Goal: Participate in discussion: Engage in conversation with other users on a specific topic

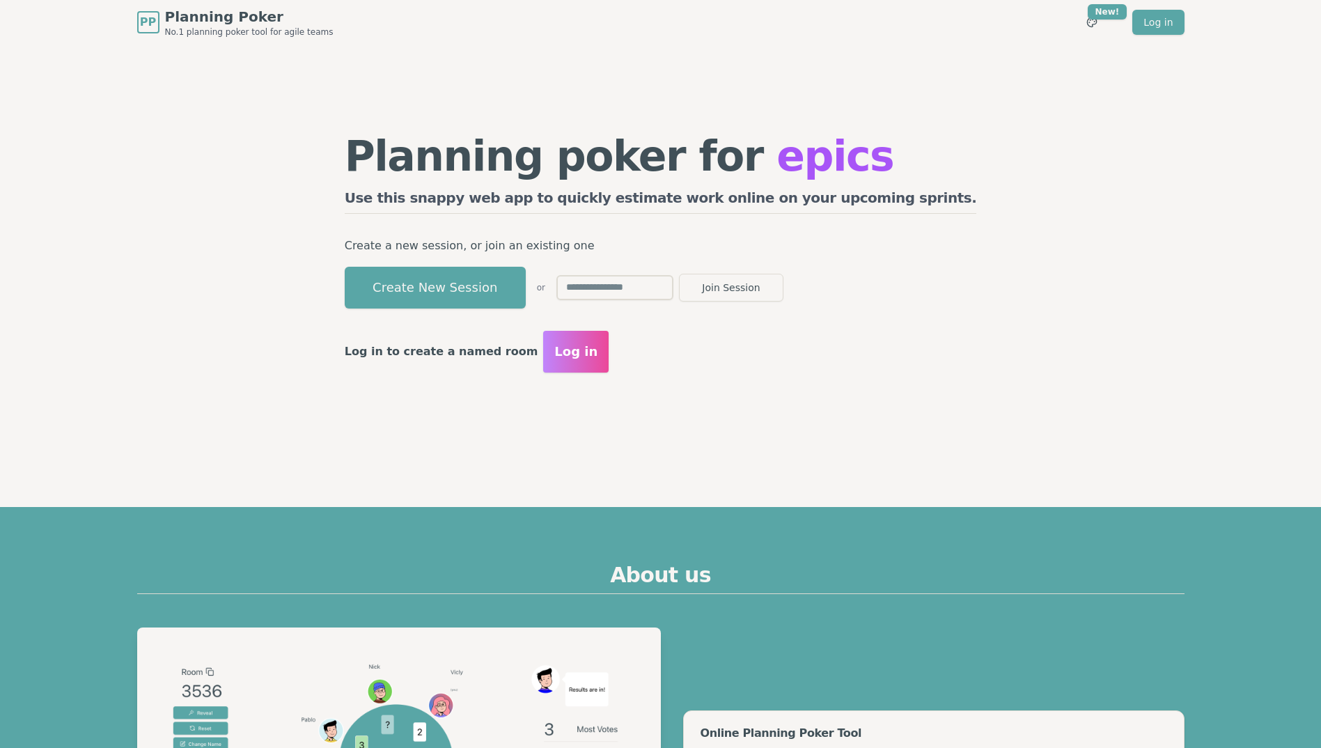
click at [673, 295] on input "text" at bounding box center [614, 287] width 117 height 25
type input "****"
click at [679, 274] on button "Join Session" at bounding box center [731, 288] width 104 height 28
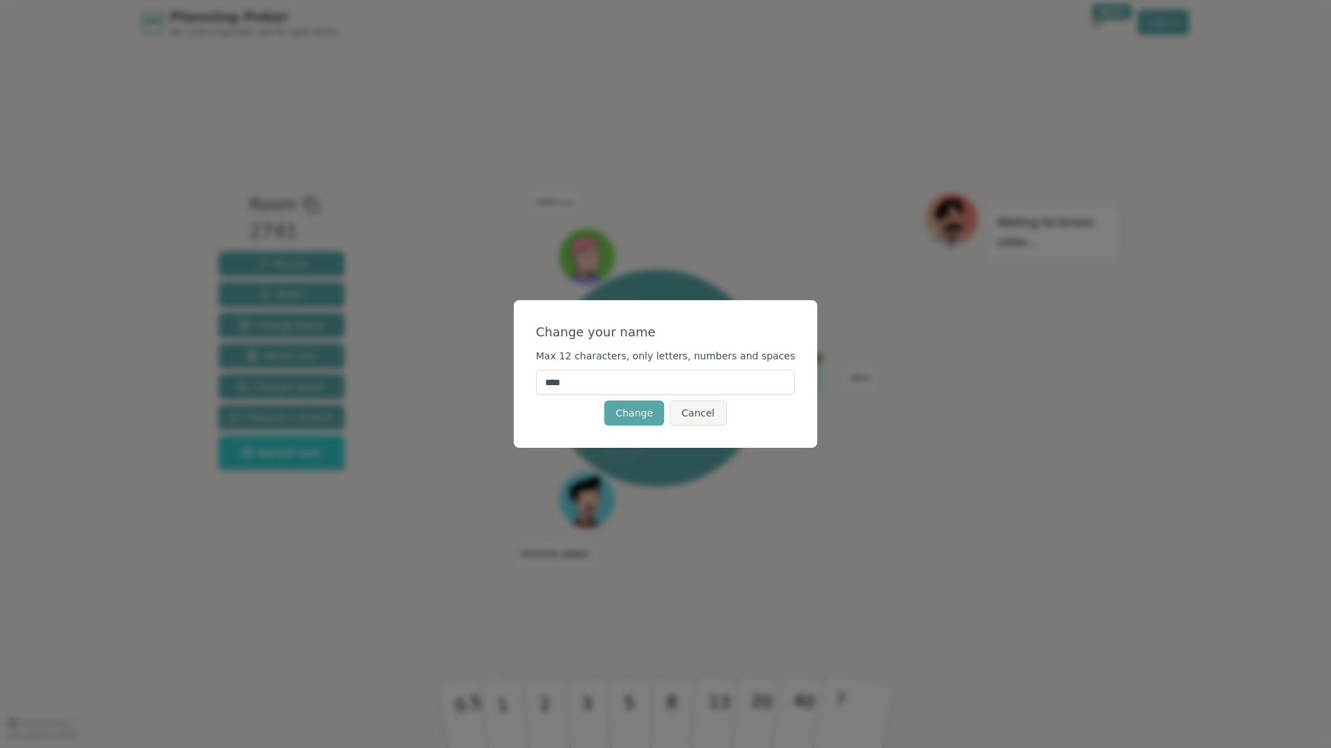
drag, startPoint x: 666, startPoint y: 383, endPoint x: 519, endPoint y: 398, distance: 147.7
click at [519, 398] on div "Change your name Max 12 characters, only letters, numbers and spaces **** Chang…" at bounding box center [665, 374] width 1331 height 748
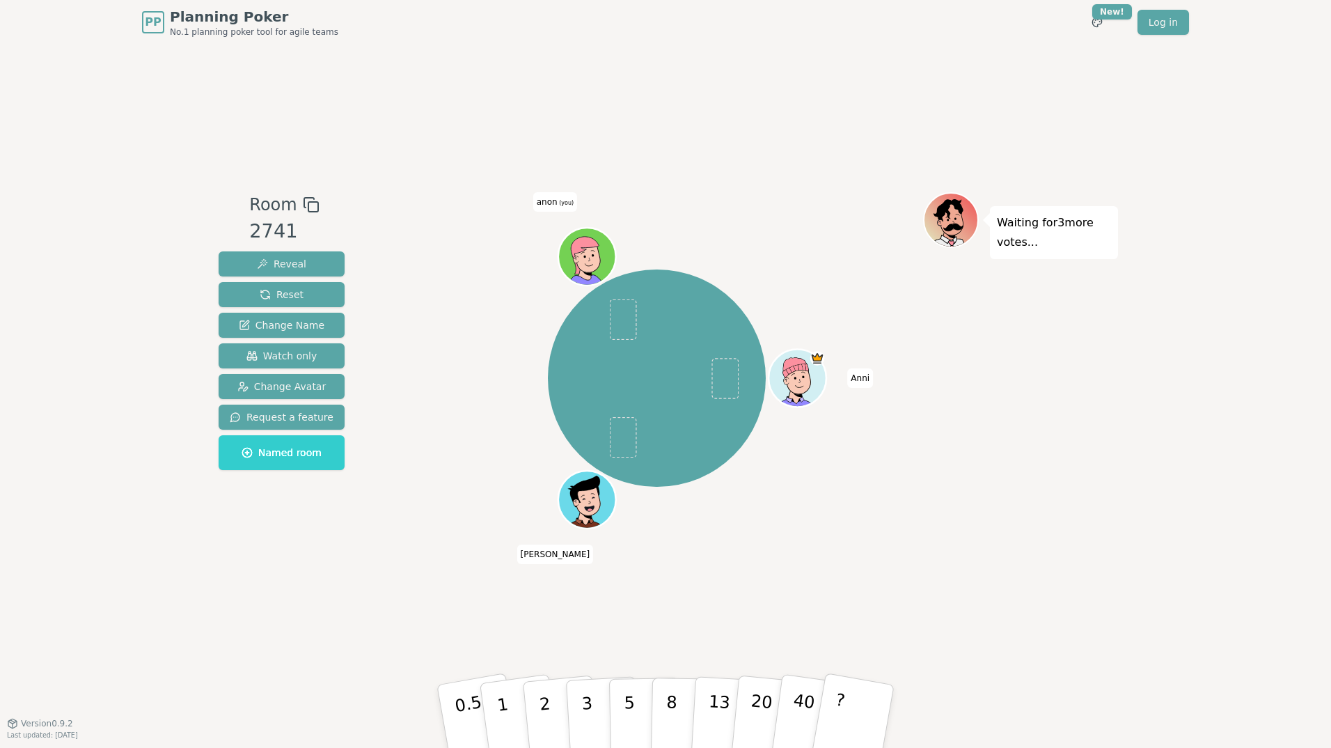
click at [558, 201] on span "(you)" at bounding box center [566, 203] width 17 height 6
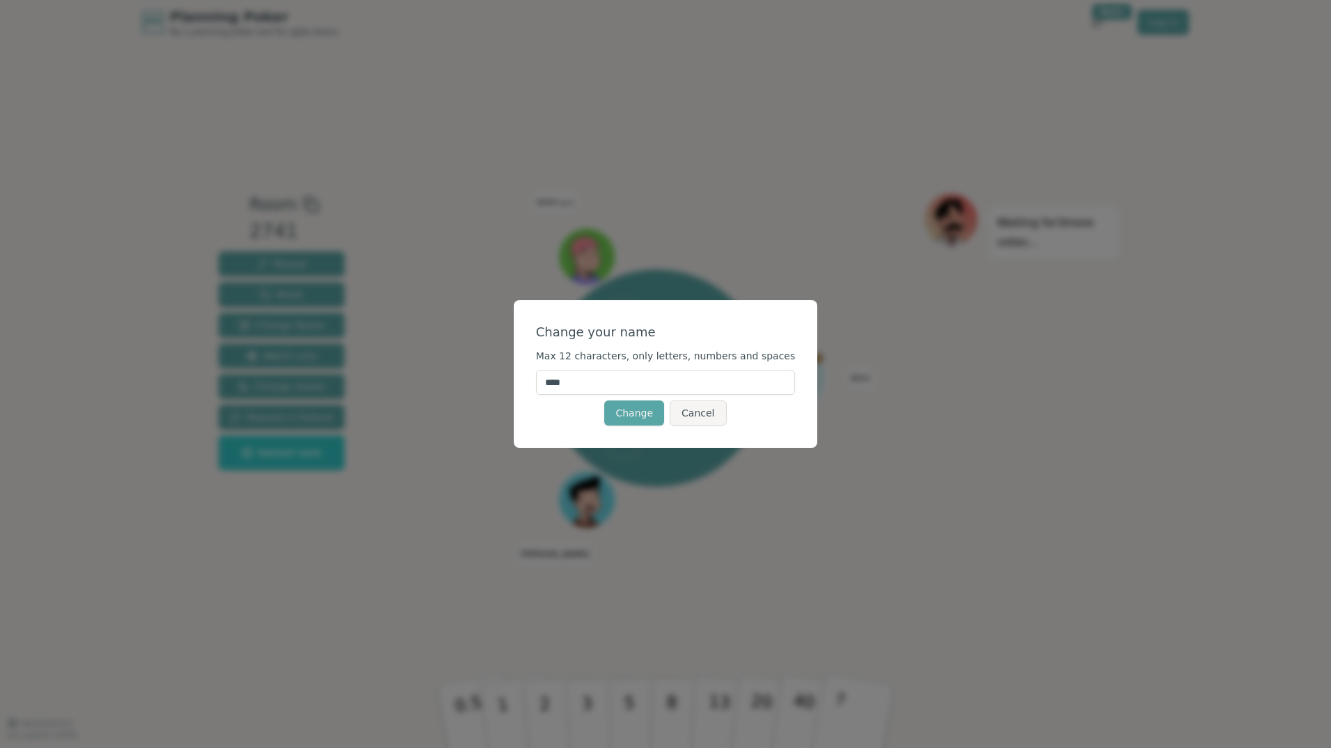
drag, startPoint x: 597, startPoint y: 387, endPoint x: 549, endPoint y: 388, distance: 48.1
click at [549, 388] on div "Change your name Max 12 characters, only letters, numbers and spaces **** Chang…" at bounding box center [666, 374] width 304 height 148
click at [685, 423] on button "Cancel" at bounding box center [698, 412] width 56 height 25
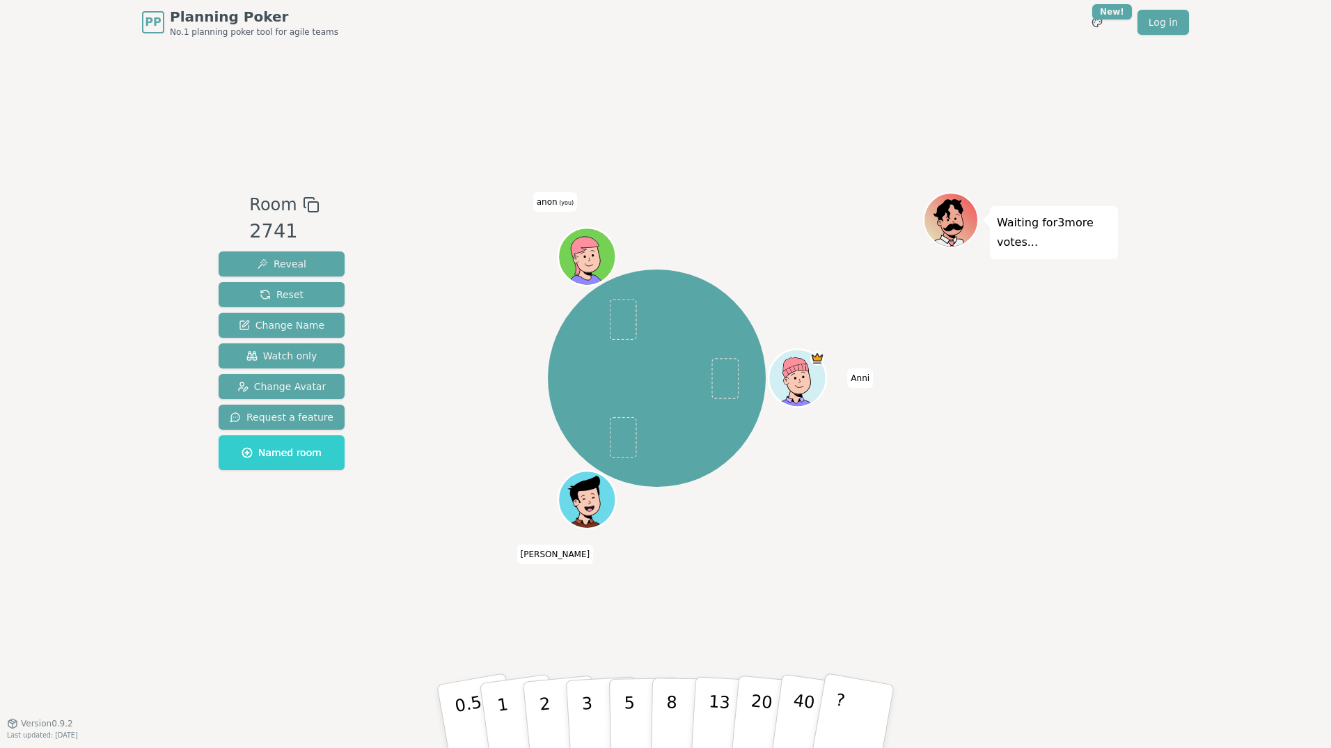
click at [593, 266] on icon at bounding box center [590, 266] width 28 height 10
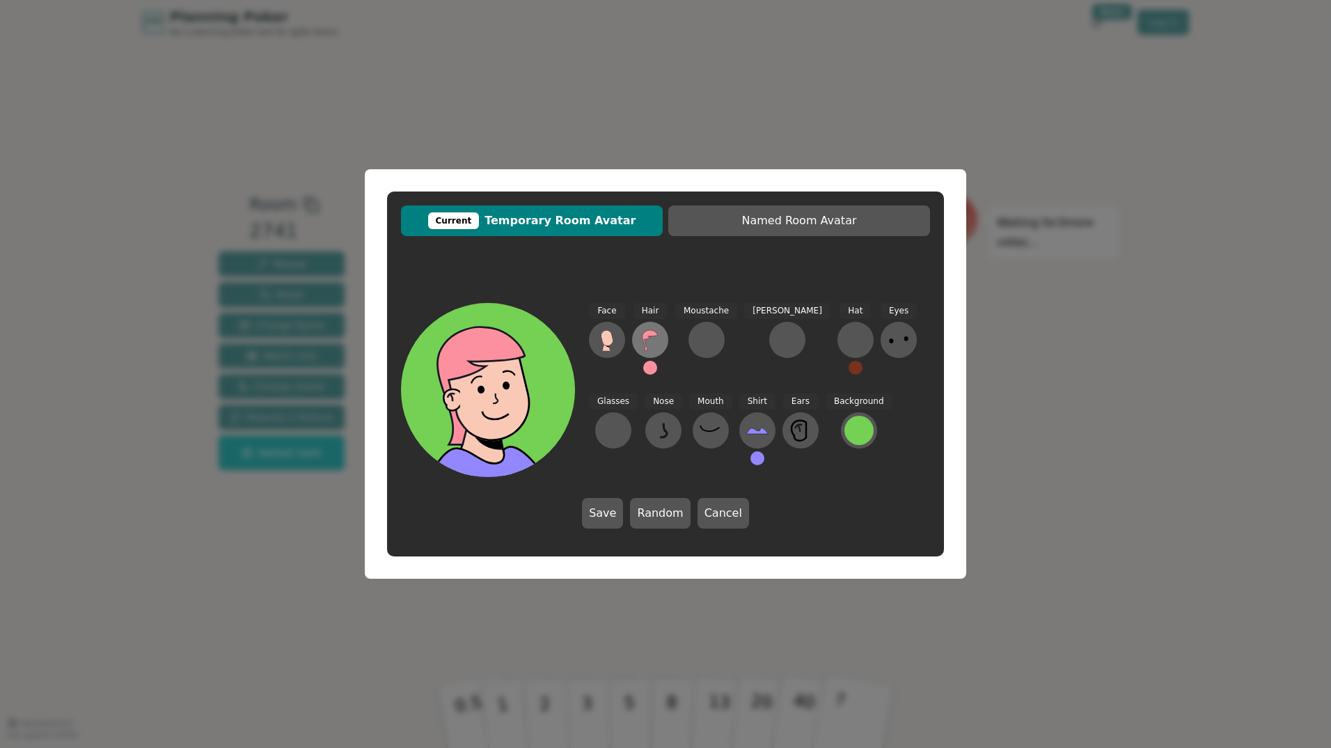
click at [652, 336] on icon at bounding box center [650, 340] width 15 height 21
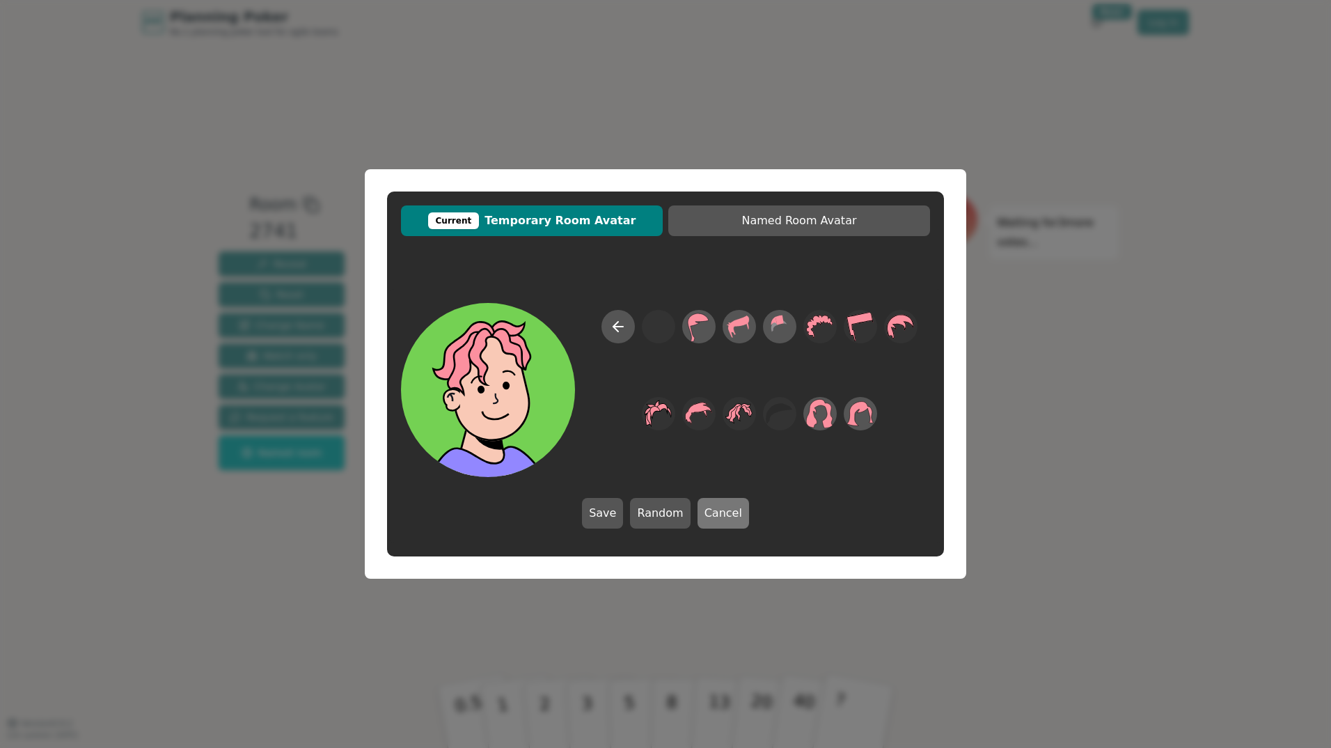
click at [721, 510] on button "Cancel" at bounding box center [724, 513] width 52 height 31
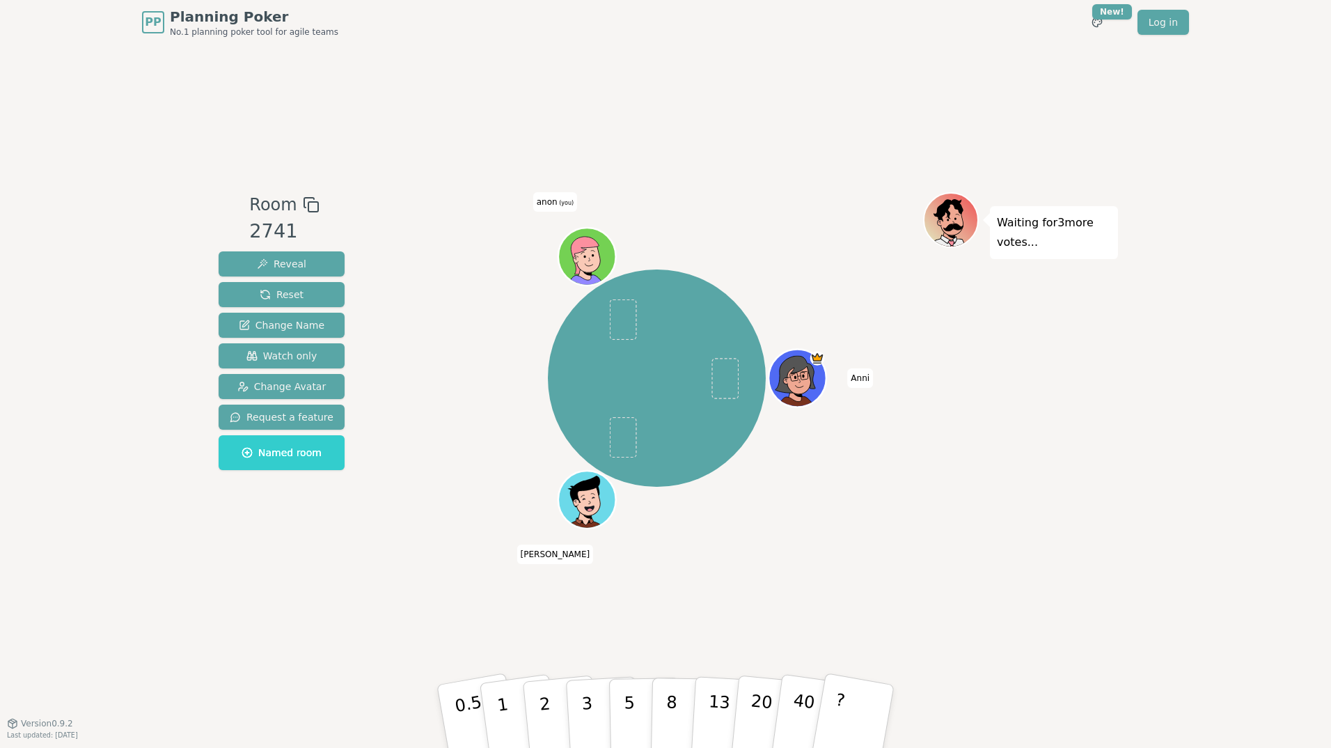
click at [579, 274] on div at bounding box center [589, 274] width 56 height 50
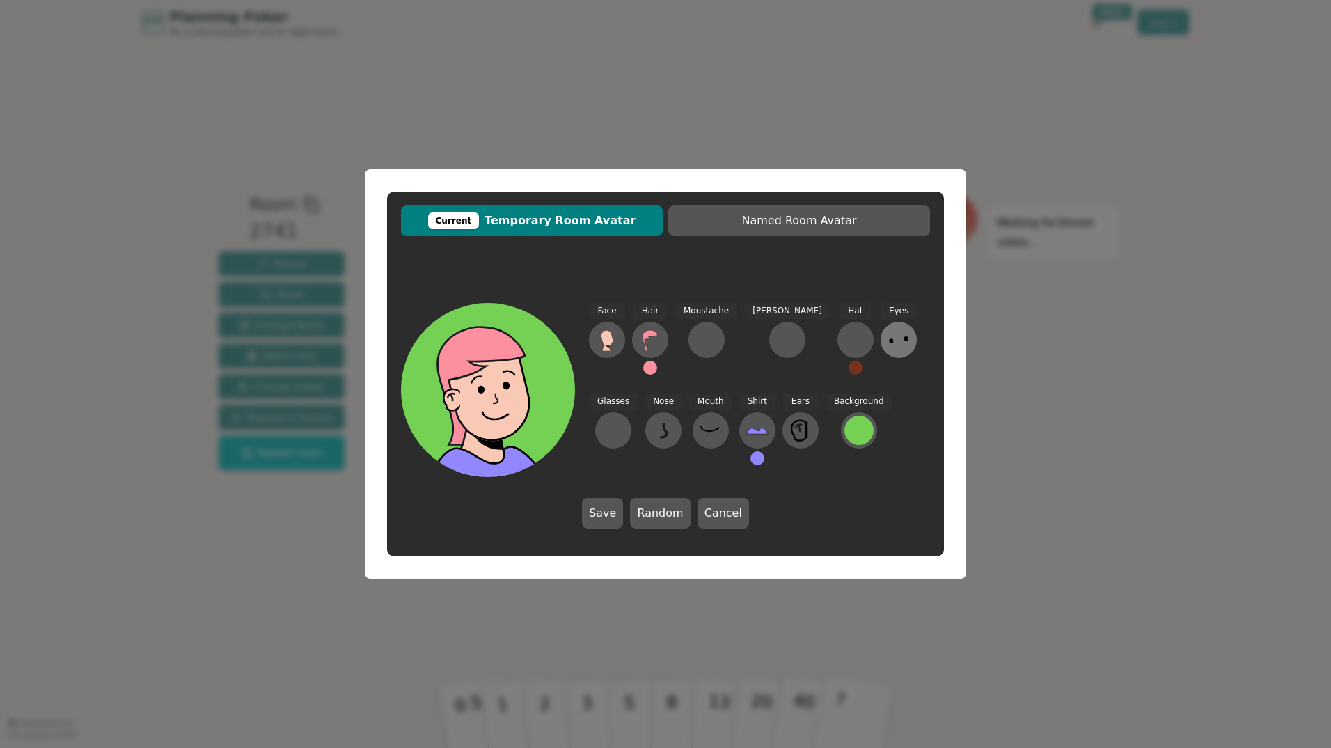
click at [888, 346] on icon at bounding box center [899, 340] width 22 height 22
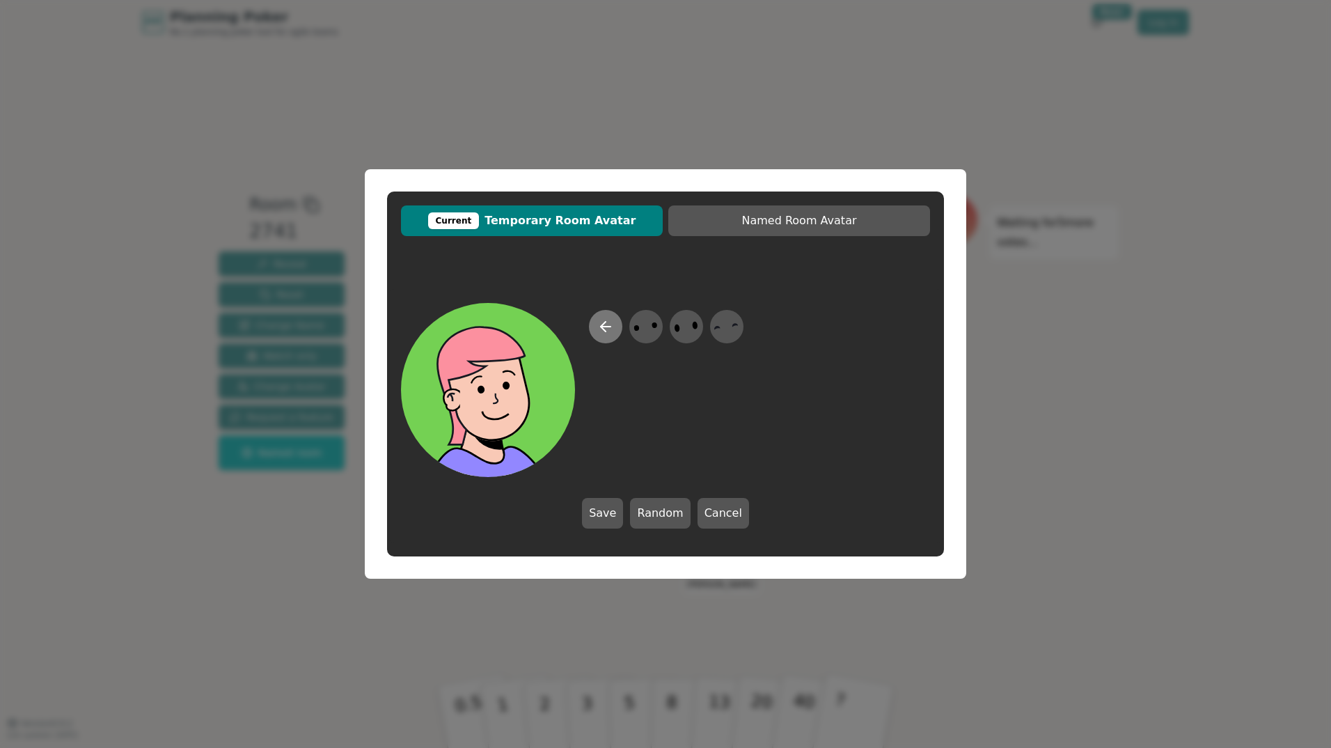
click at [609, 327] on icon at bounding box center [606, 327] width 10 height 0
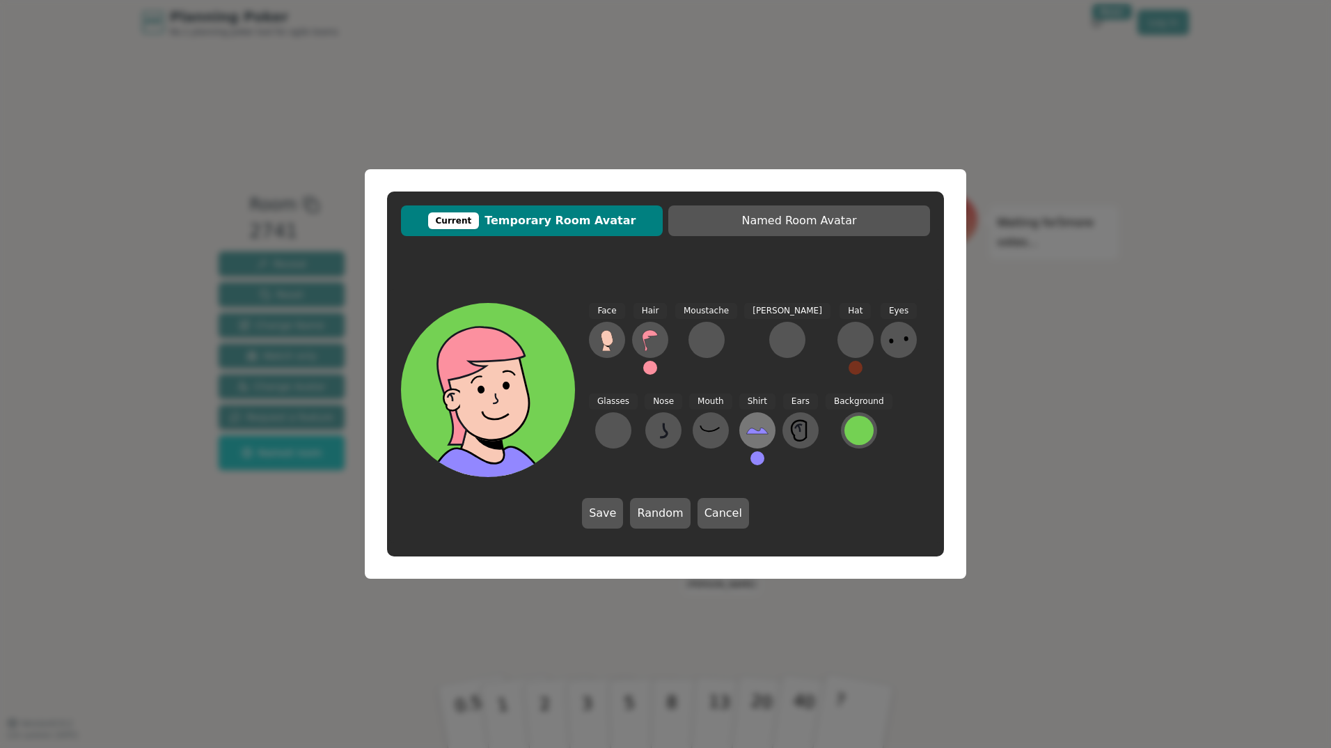
click at [746, 437] on icon at bounding box center [757, 430] width 22 height 22
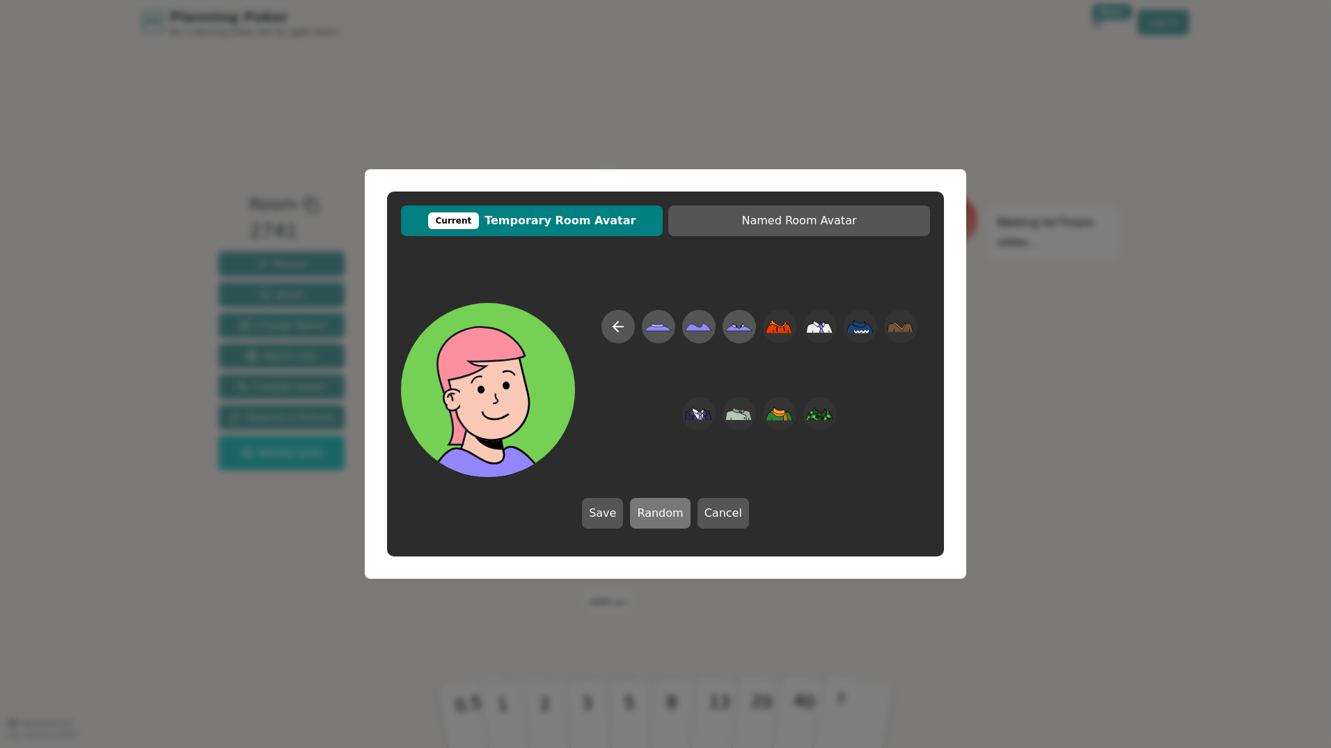
click at [663, 509] on button "Random" at bounding box center [660, 513] width 60 height 31
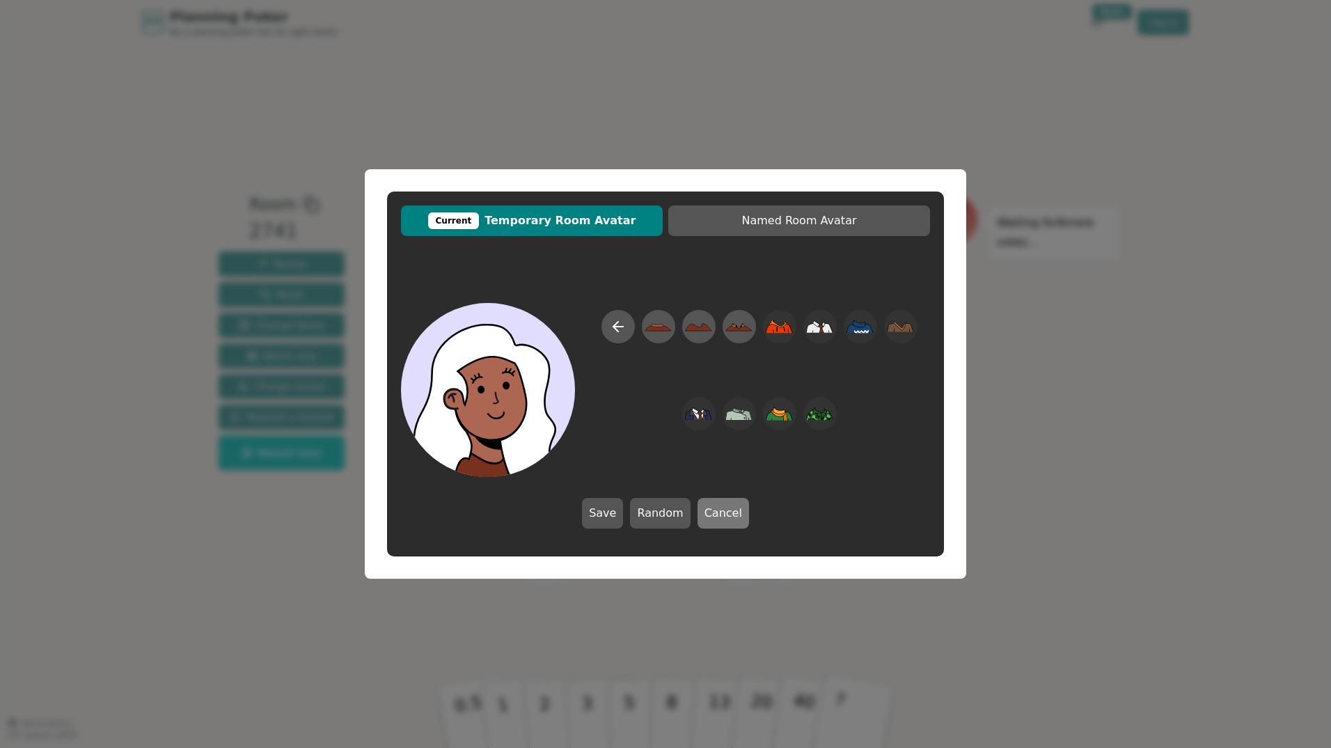
click at [733, 517] on button "Cancel" at bounding box center [724, 513] width 52 height 31
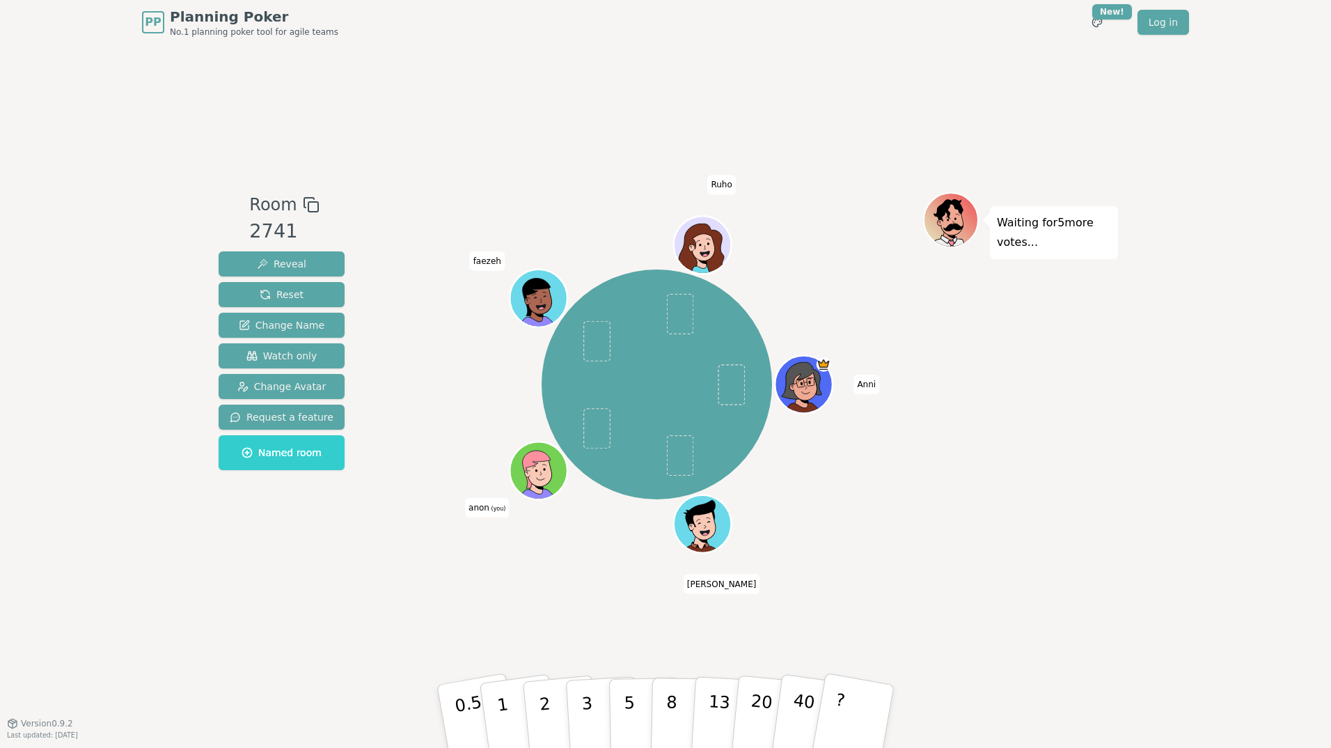
click at [490, 510] on span "(you)" at bounding box center [498, 509] width 17 height 6
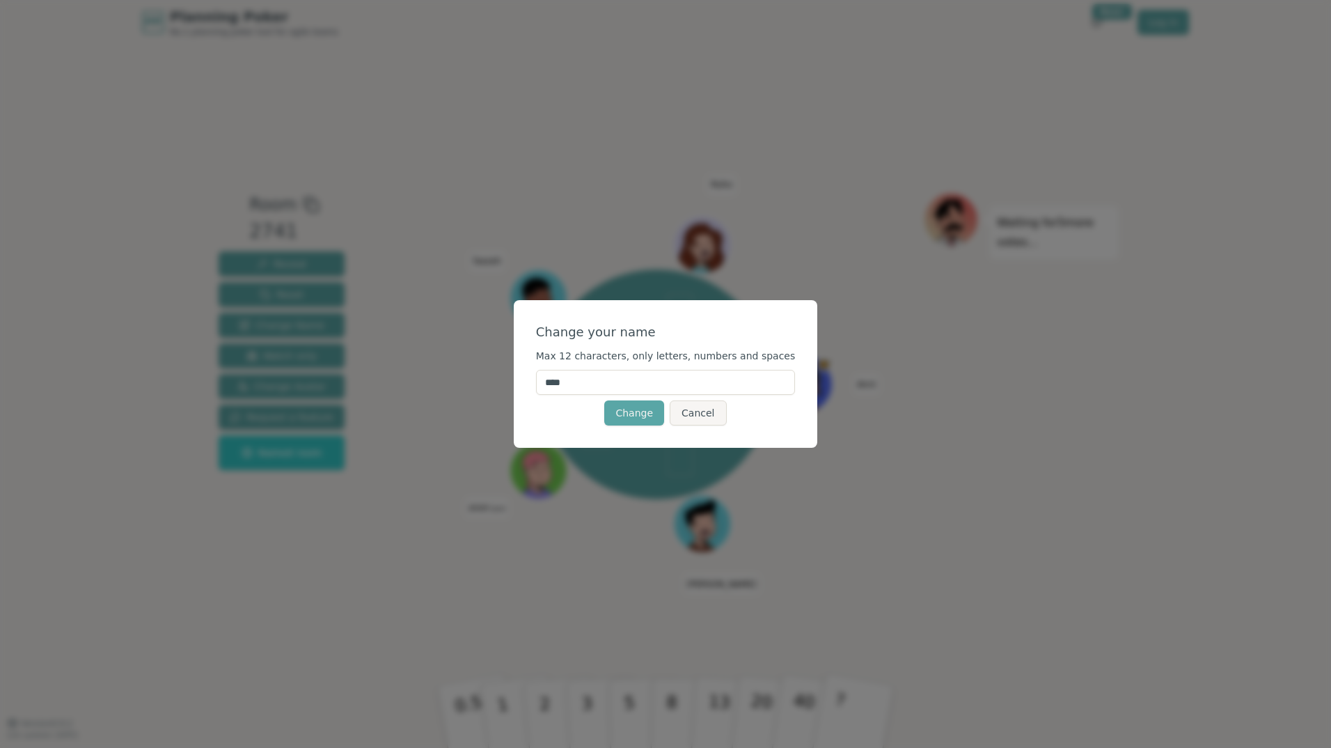
drag, startPoint x: 584, startPoint y: 384, endPoint x: 518, endPoint y: 376, distance: 65.9
click at [518, 376] on div "Change your name Max 12 characters, only letters, numbers and spaces **** Chang…" at bounding box center [665, 374] width 1331 height 748
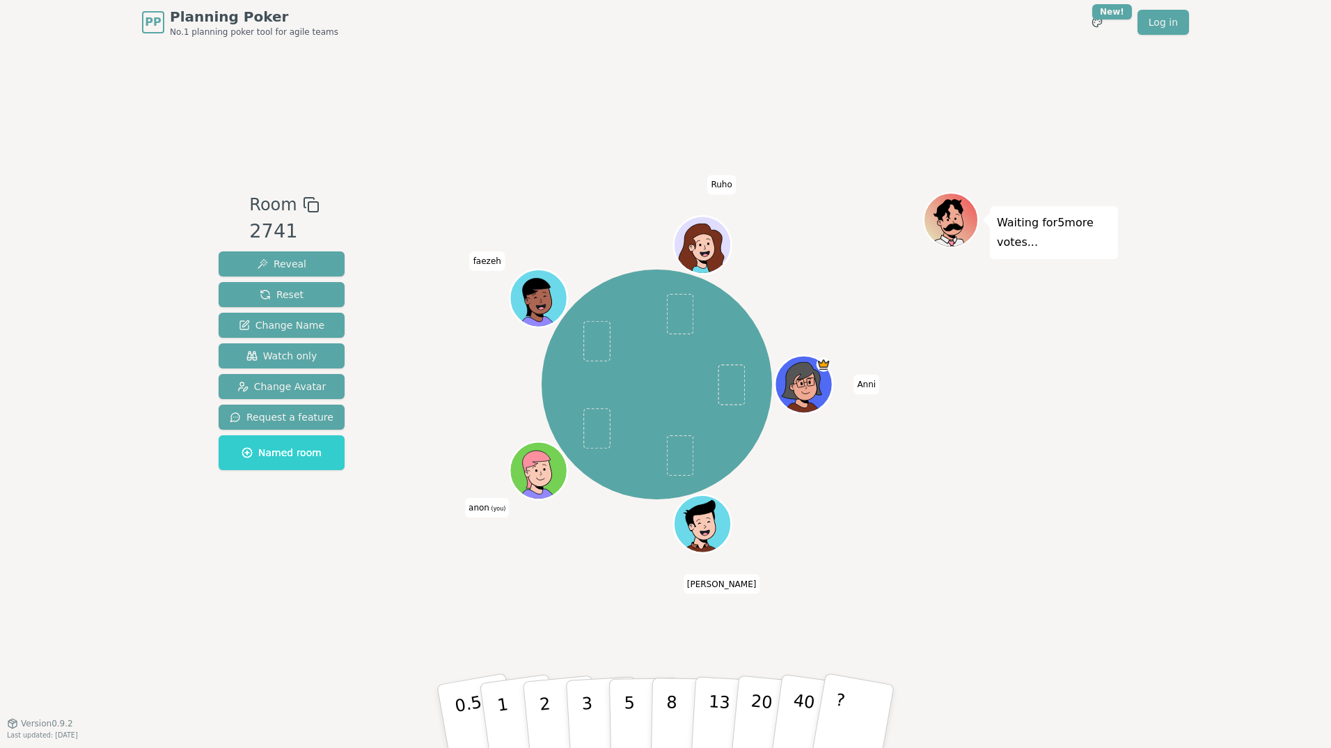
click at [498, 517] on span "anon (you)" at bounding box center [487, 507] width 44 height 19
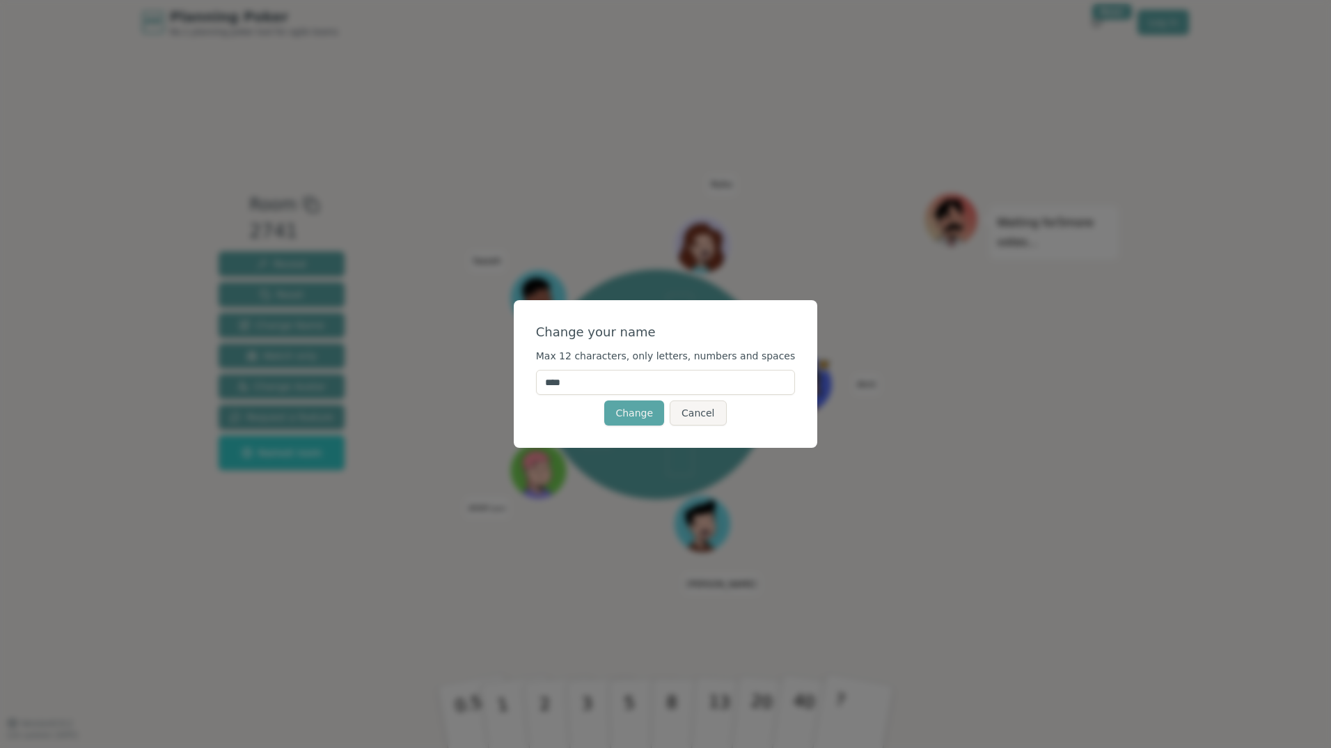
click at [597, 380] on input "****" at bounding box center [666, 382] width 260 height 25
type input "*****"
click at [648, 360] on span "Max 12 characters, only letters, numbers and spaces" at bounding box center [666, 355] width 260 height 11
click at [637, 420] on button "Change" at bounding box center [634, 412] width 60 height 25
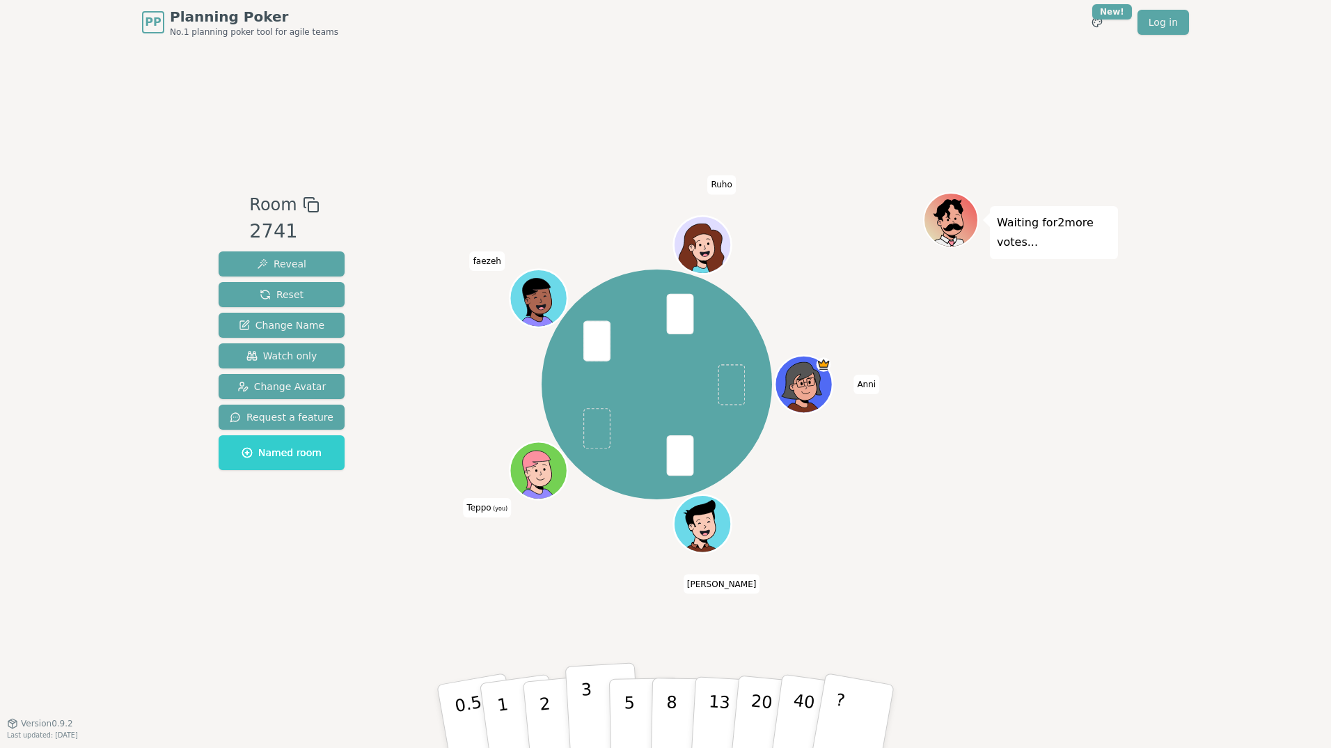
click at [598, 705] on button "3" at bounding box center [603, 716] width 76 height 109
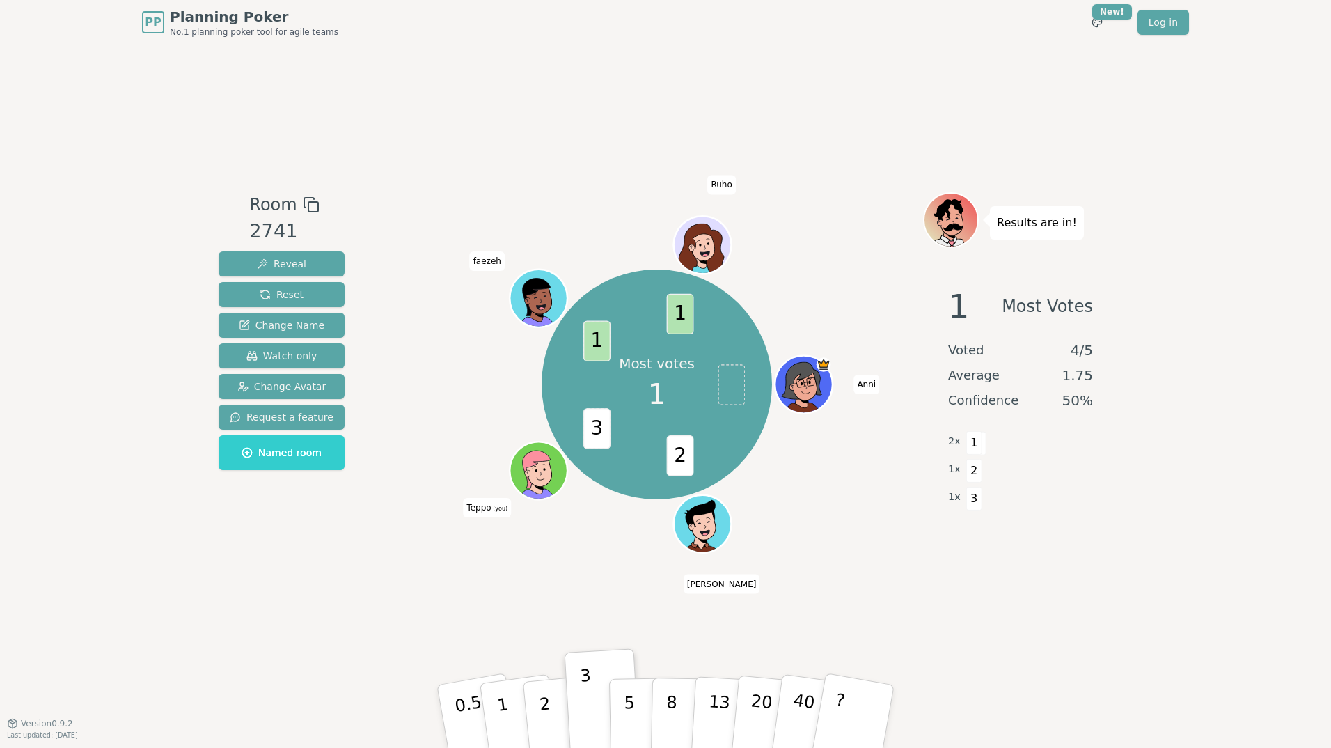
click at [528, 483] on icon at bounding box center [541, 480] width 28 height 10
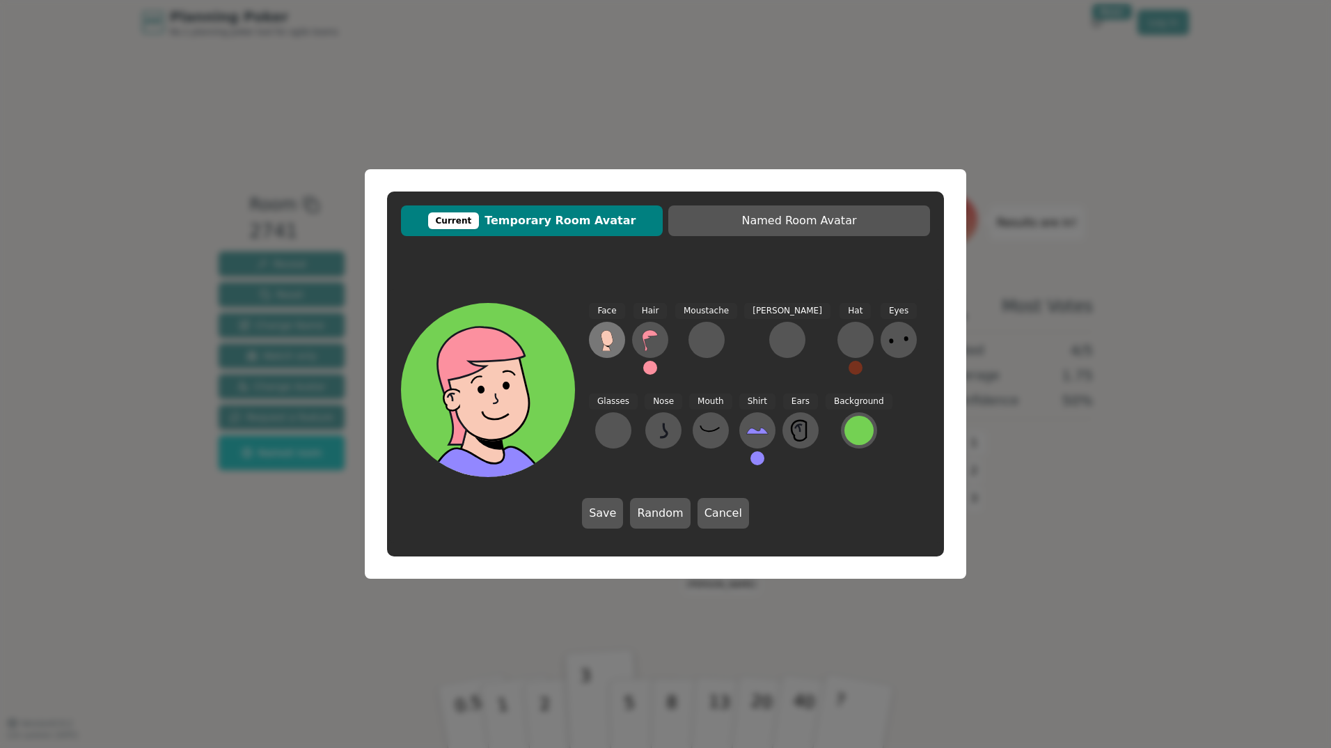
click at [611, 340] on icon at bounding box center [607, 337] width 12 height 15
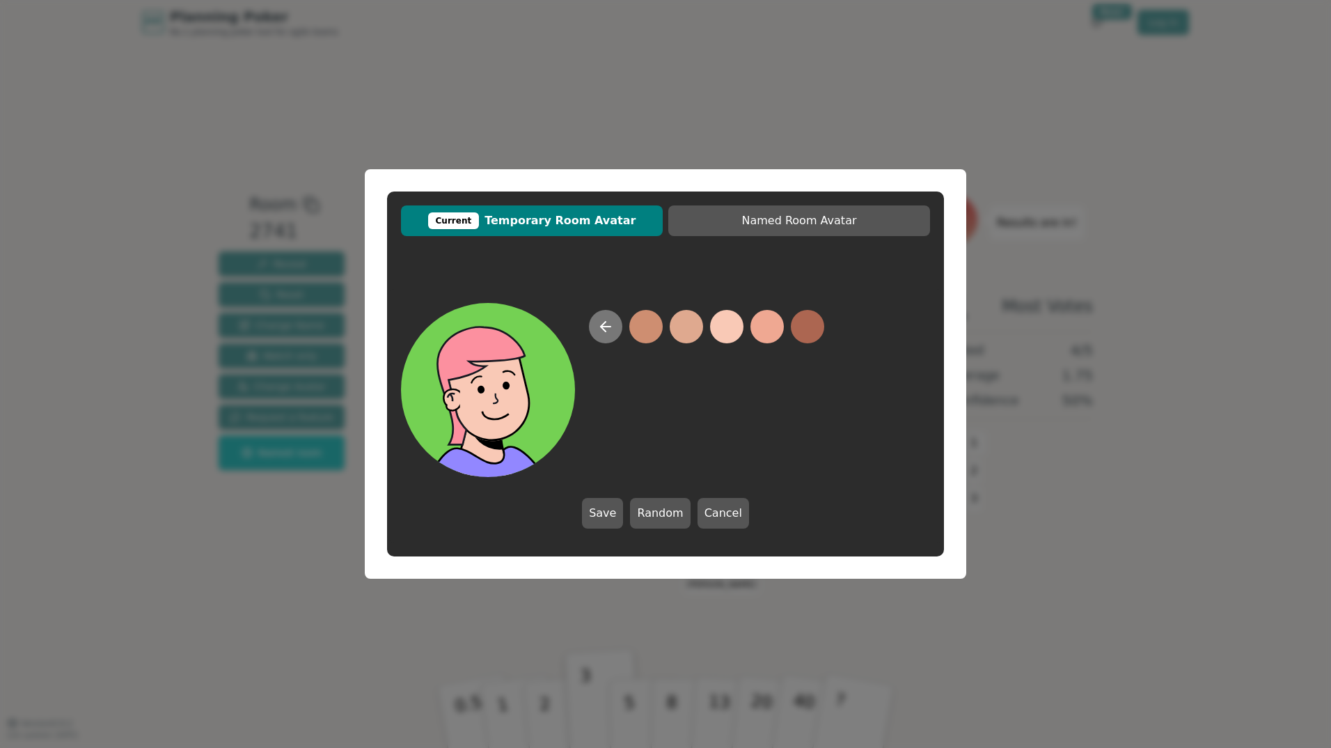
click at [607, 327] on icon at bounding box center [605, 326] width 17 height 17
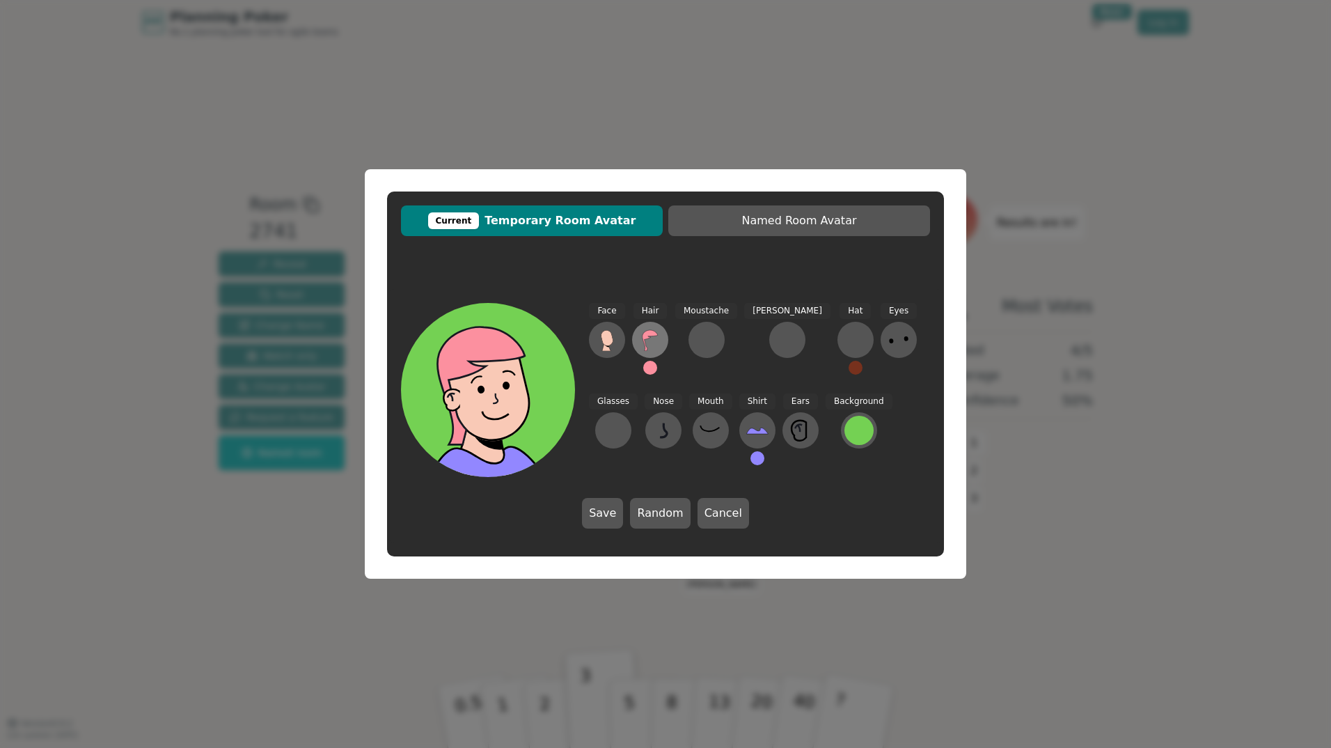
click at [651, 344] on icon at bounding box center [650, 340] width 22 height 22
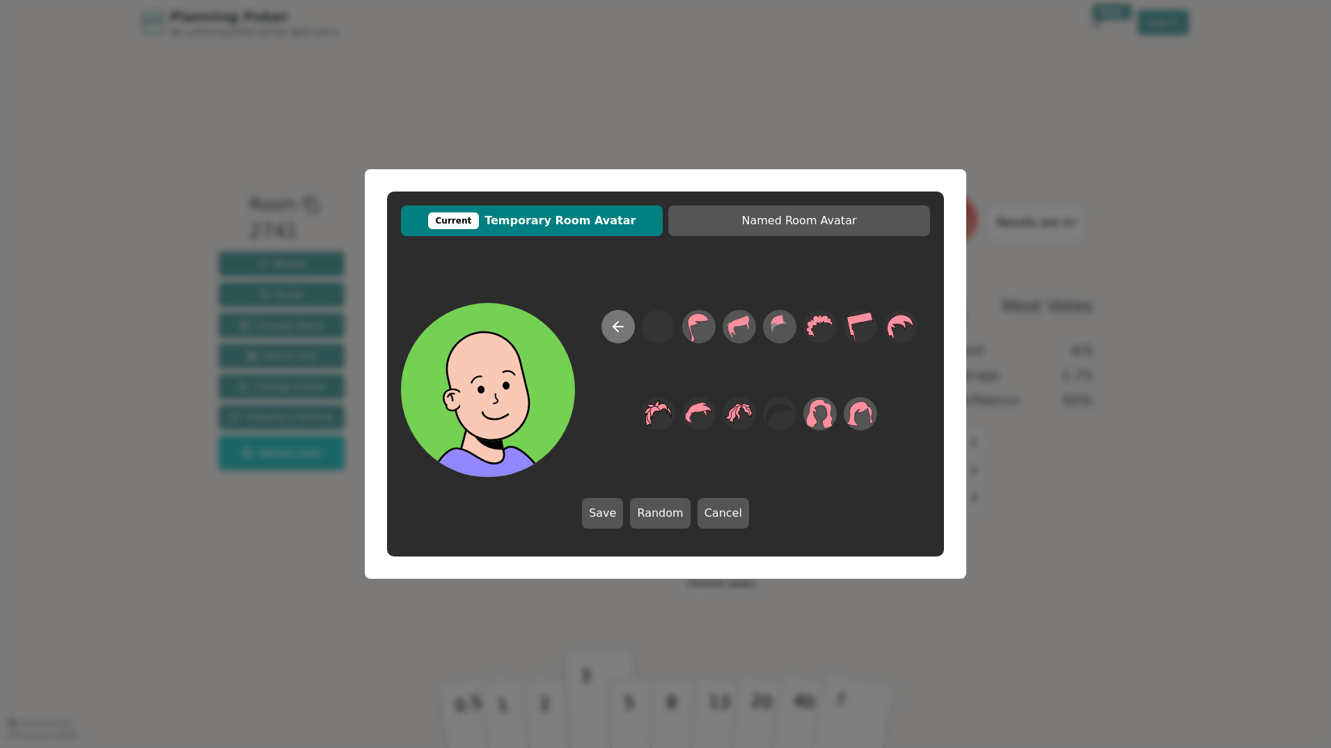
click at [616, 325] on icon at bounding box center [618, 326] width 17 height 17
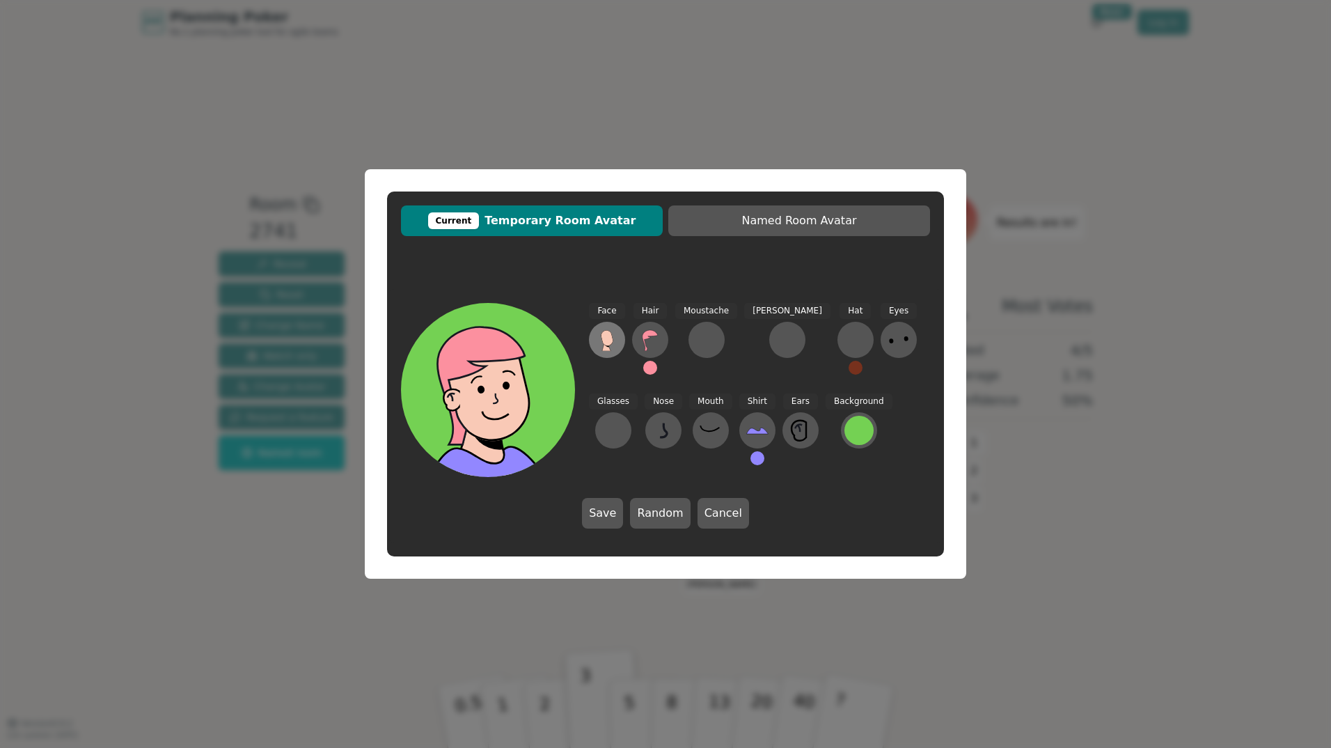
click at [598, 343] on icon at bounding box center [607, 340] width 22 height 22
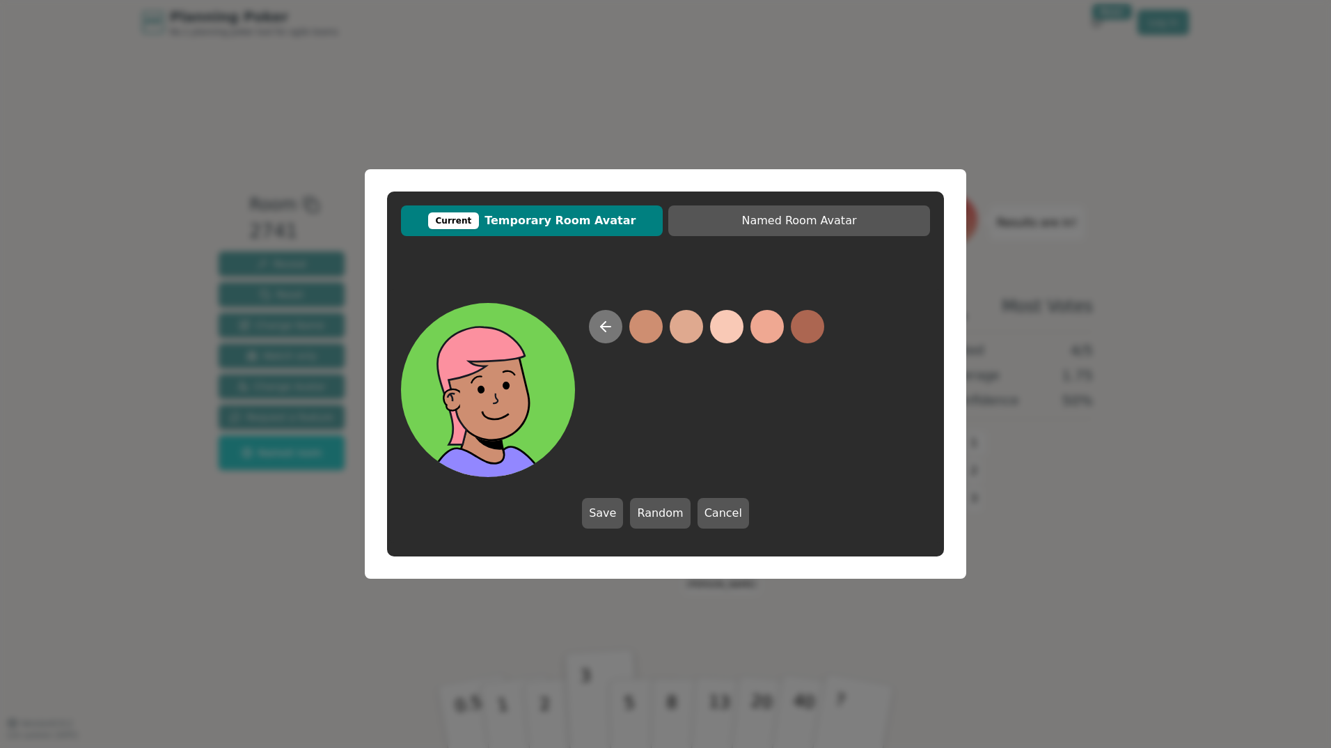
click at [604, 327] on icon at bounding box center [606, 327] width 10 height 0
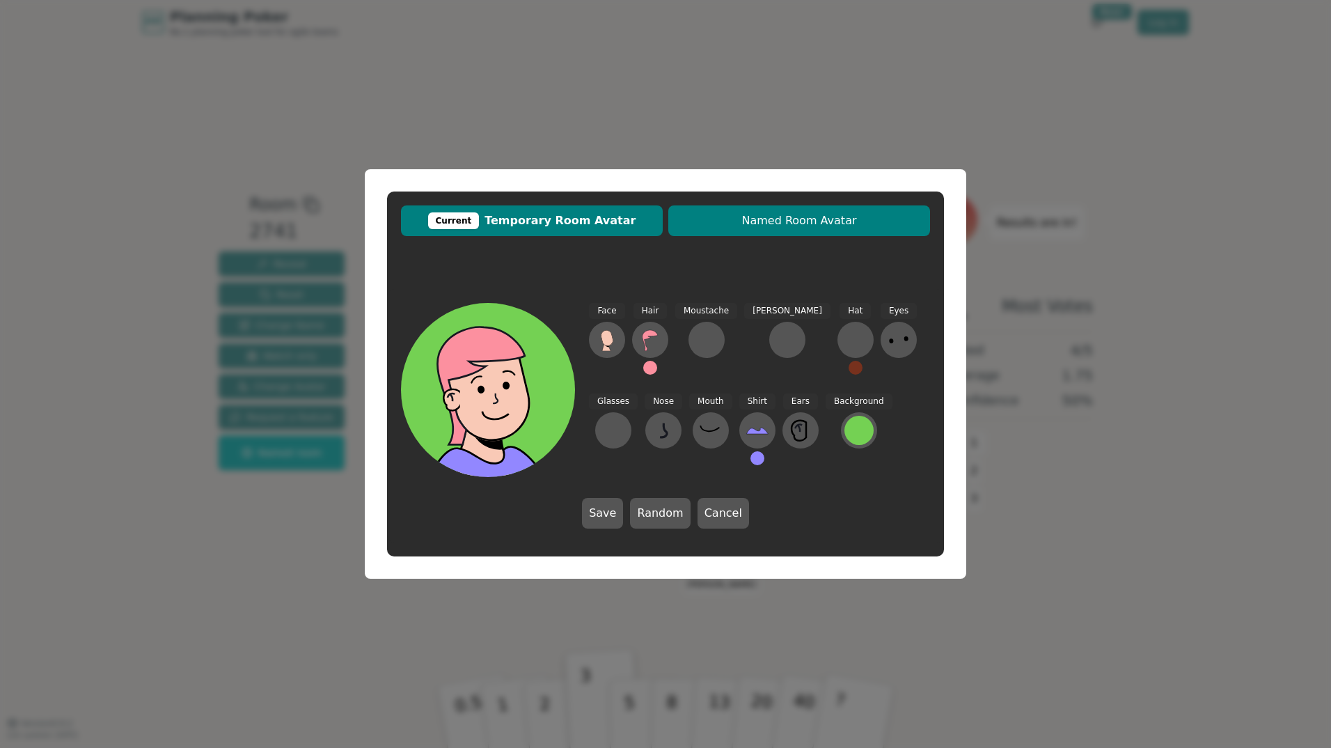
click at [843, 231] on button "Named Room Avatar" at bounding box center [800, 220] width 262 height 31
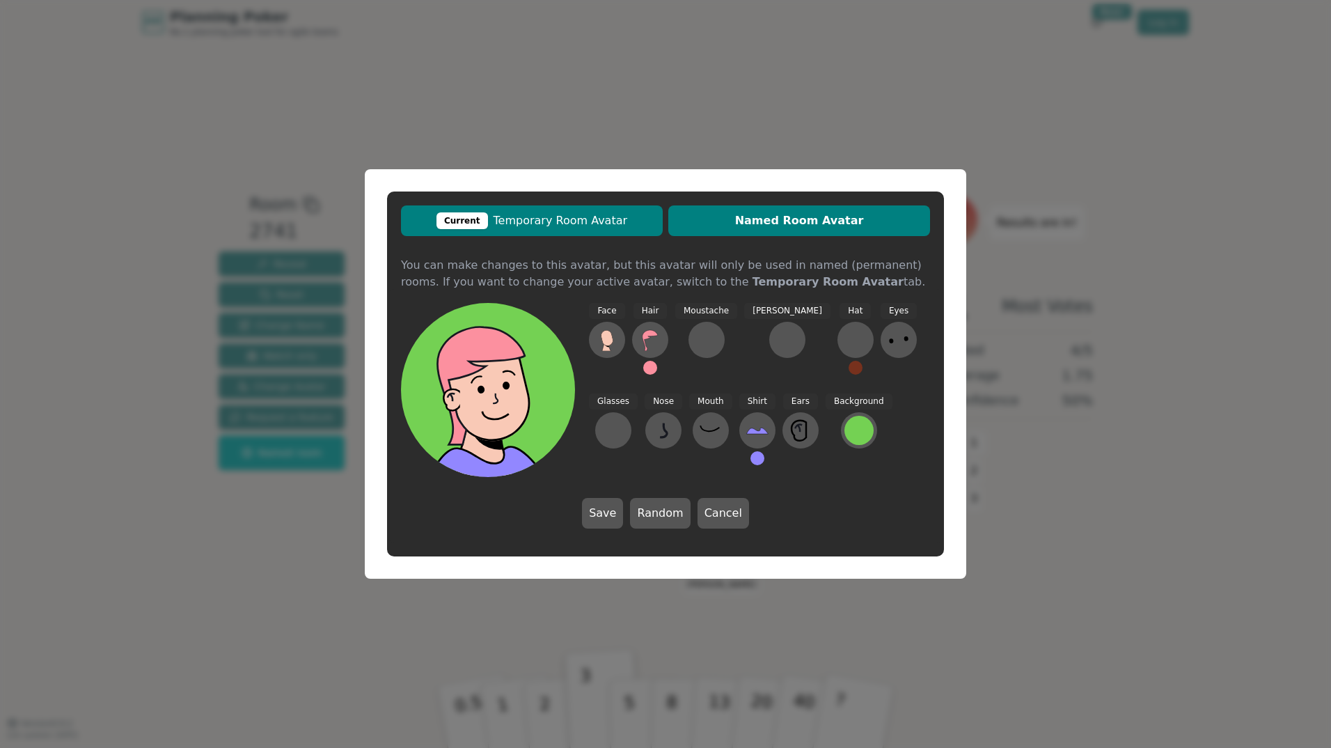
click at [586, 223] on span "Current Temporary Room Avatar" at bounding box center [532, 220] width 248 height 17
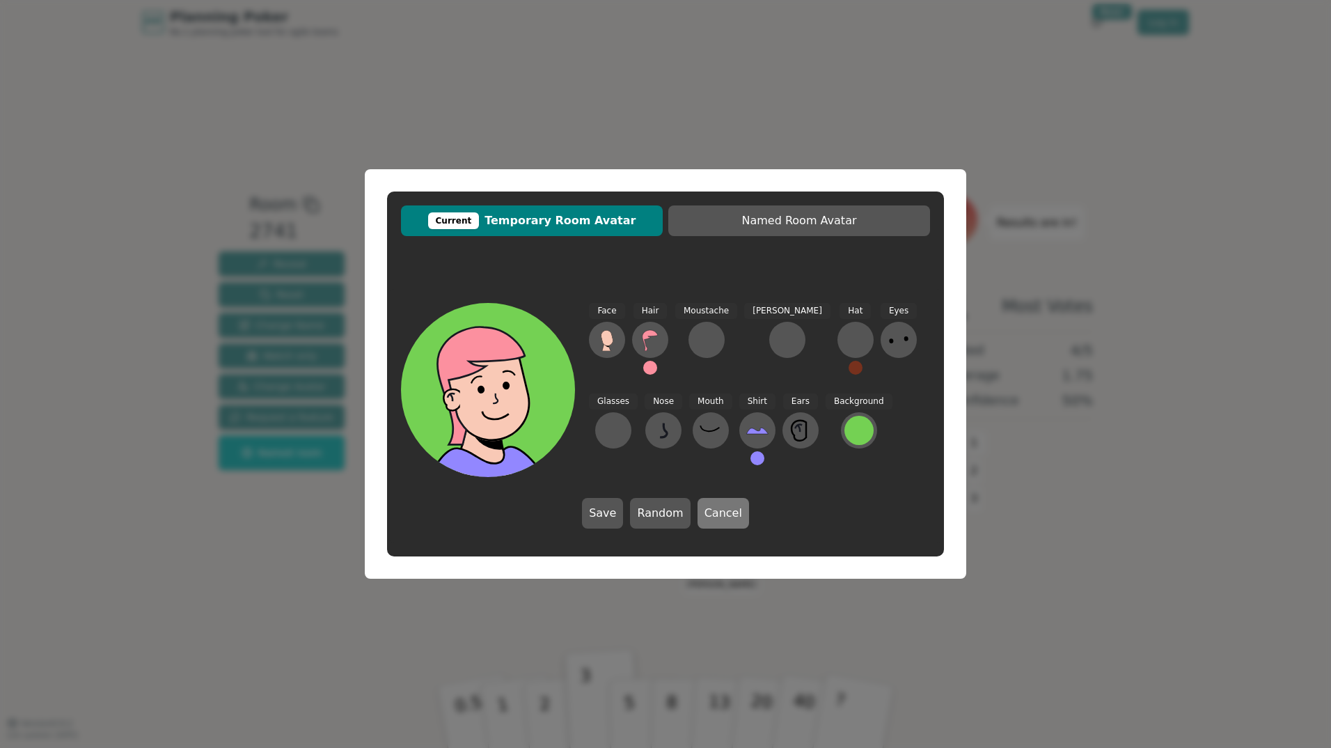
click at [712, 517] on button "Cancel" at bounding box center [724, 513] width 52 height 31
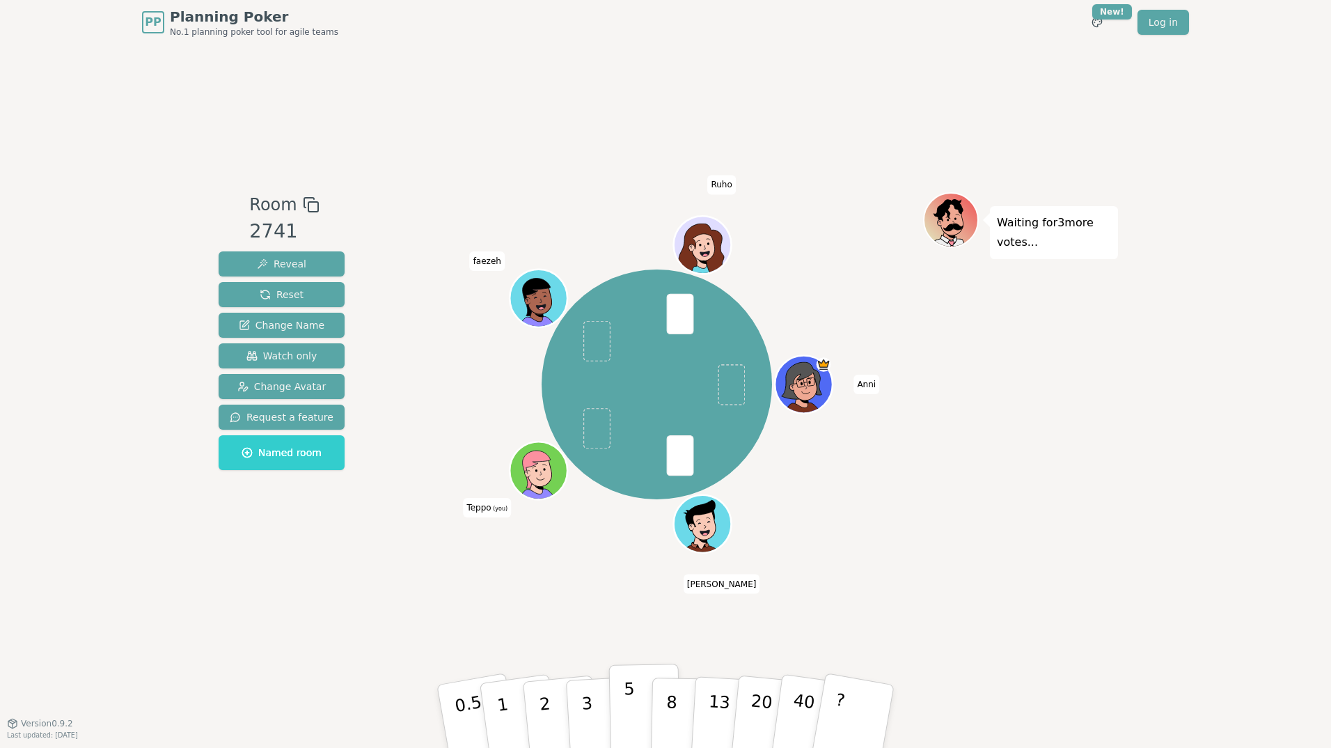
click at [625, 709] on p "5" at bounding box center [630, 716] width 12 height 75
click at [551, 714] on button "2" at bounding box center [561, 717] width 79 height 111
